Goal: Task Accomplishment & Management: Manage account settings

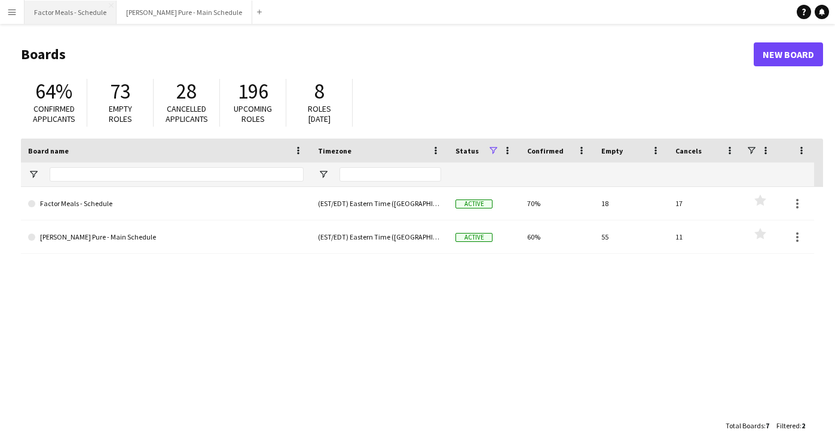
click at [66, 19] on button "Factor Meals - Schedule Close" at bounding box center [71, 12] width 92 height 23
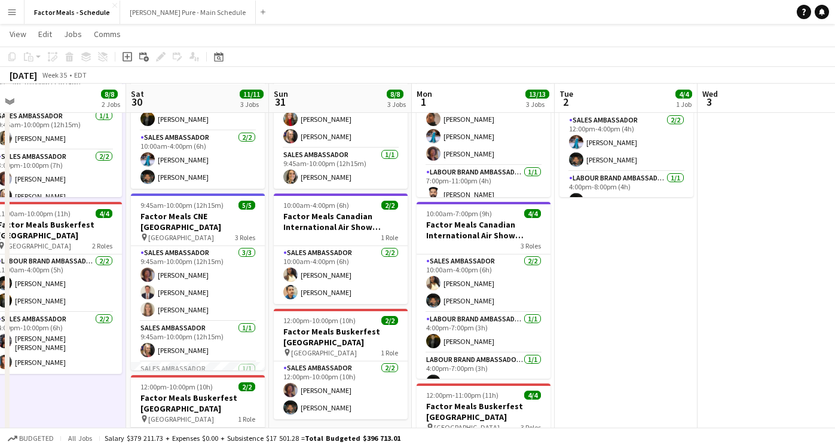
click at [381, 10] on app-navbar "Menu Boards Boards Boards All jobs Status Workforce Workforce My Workforce Recr…" at bounding box center [417, 12] width 835 height 24
